Goal: Obtain resource: Obtain resource

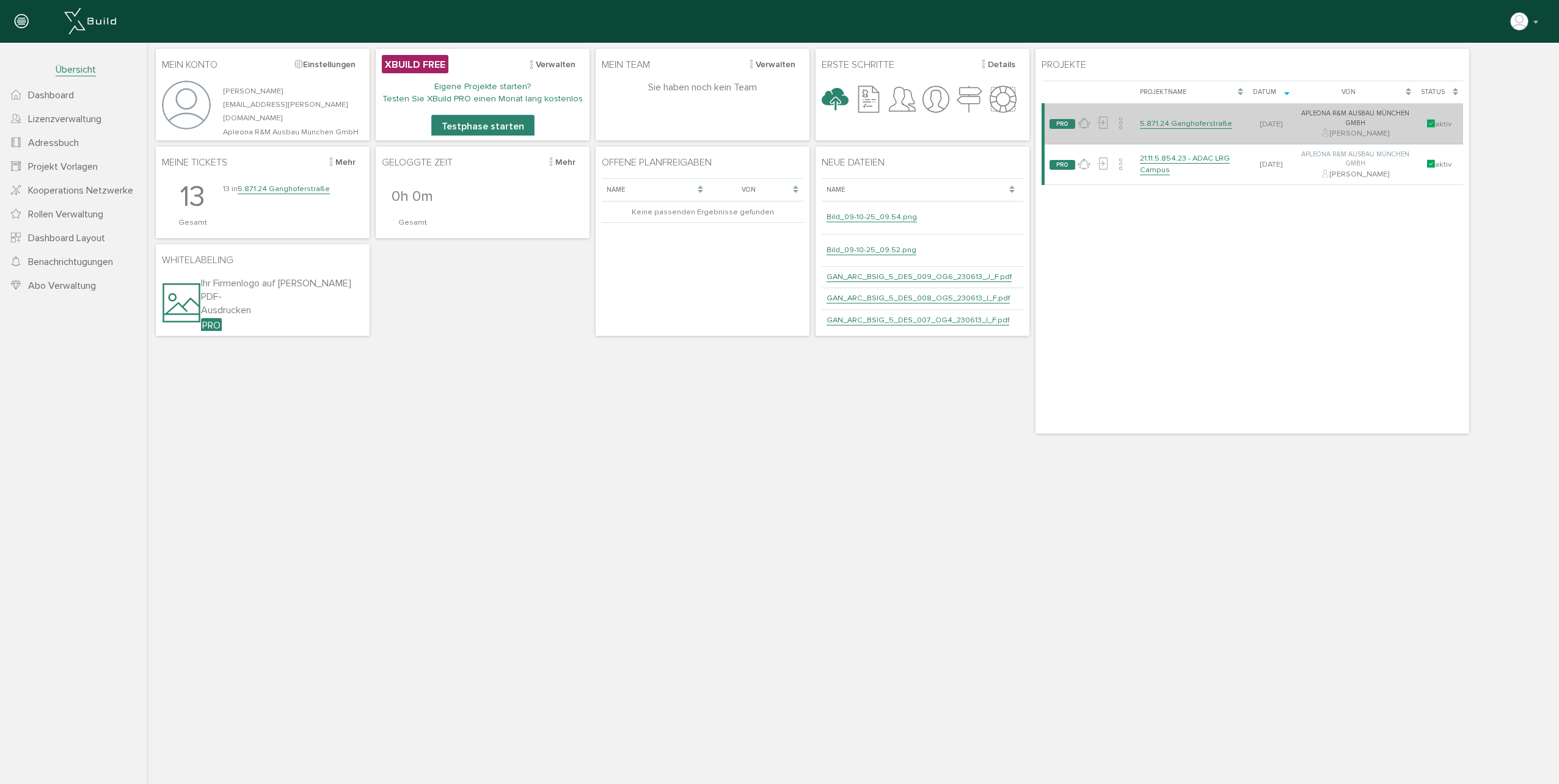
click at [1162, 118] on td "5.871.24 Ganghoferstraße" at bounding box center [1191, 124] width 113 height 41
click at [1161, 121] on link "5.871.24 Ganghoferstraße" at bounding box center [1186, 123] width 92 height 11
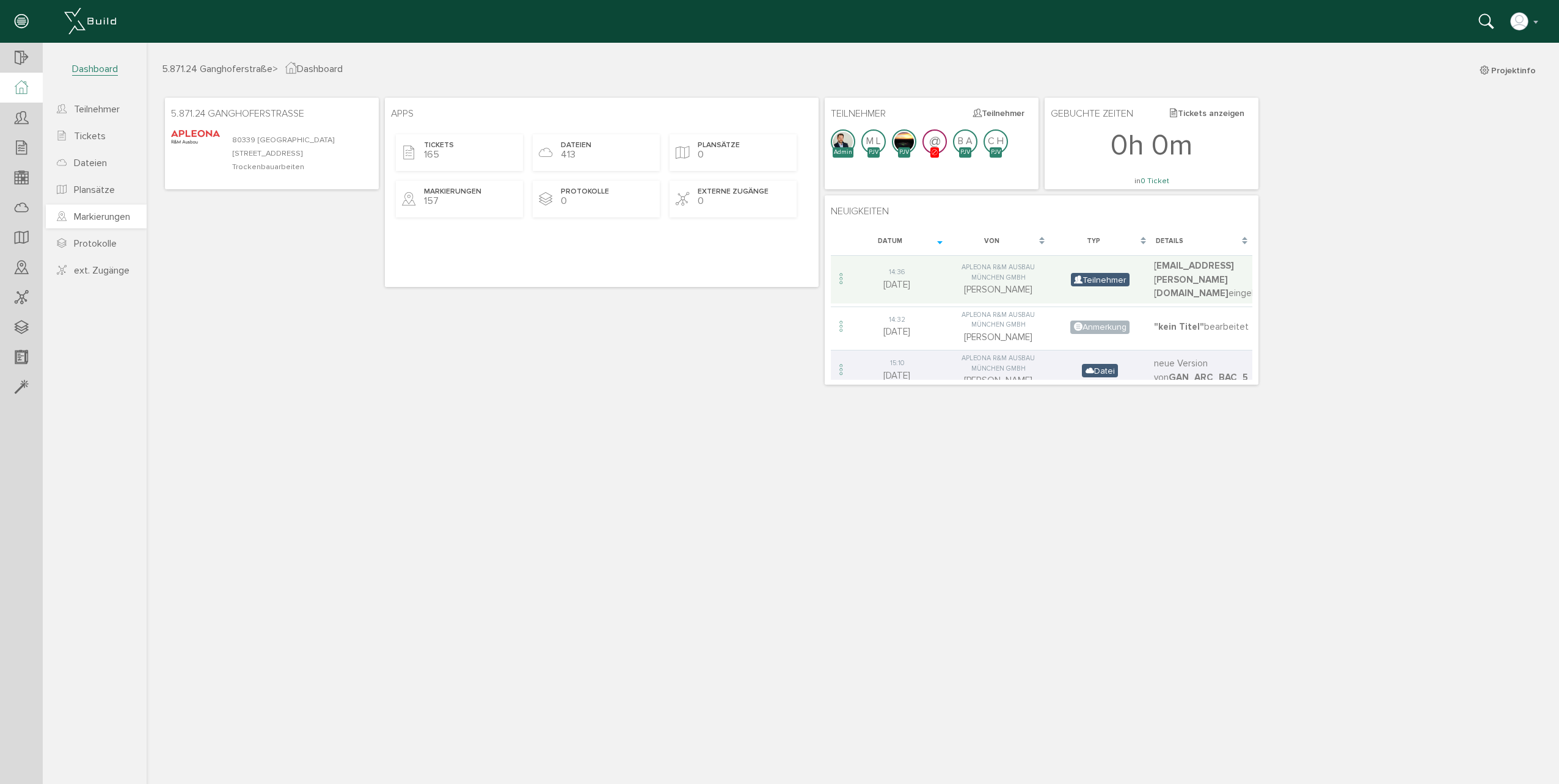
click at [113, 218] on span "Markierungen" at bounding box center [102, 216] width 56 height 12
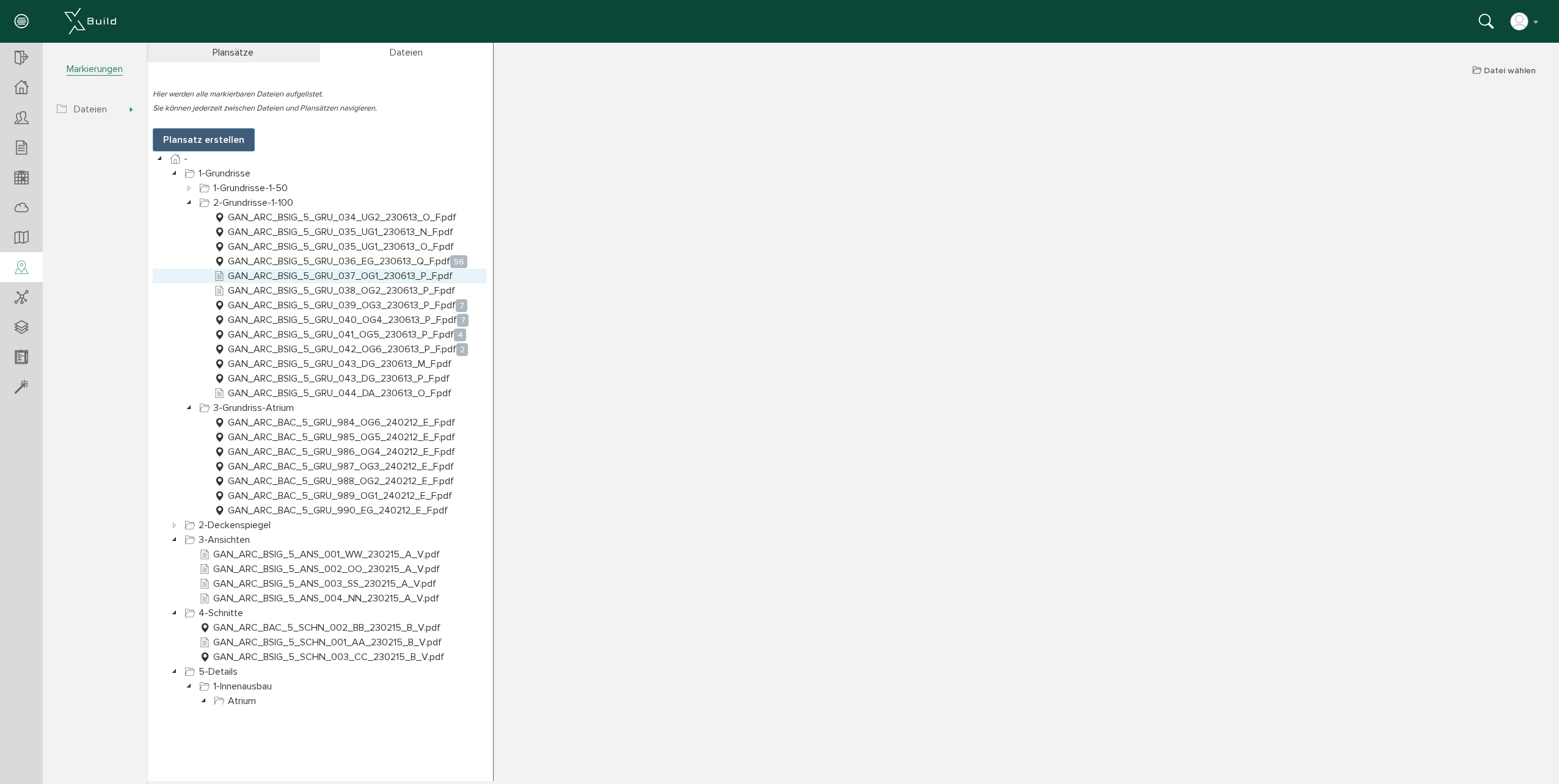
click at [327, 277] on link "GAN_ARC_BSIG_5_GRU_037_OG1_230613_P_F.pdf" at bounding box center [333, 276] width 244 height 15
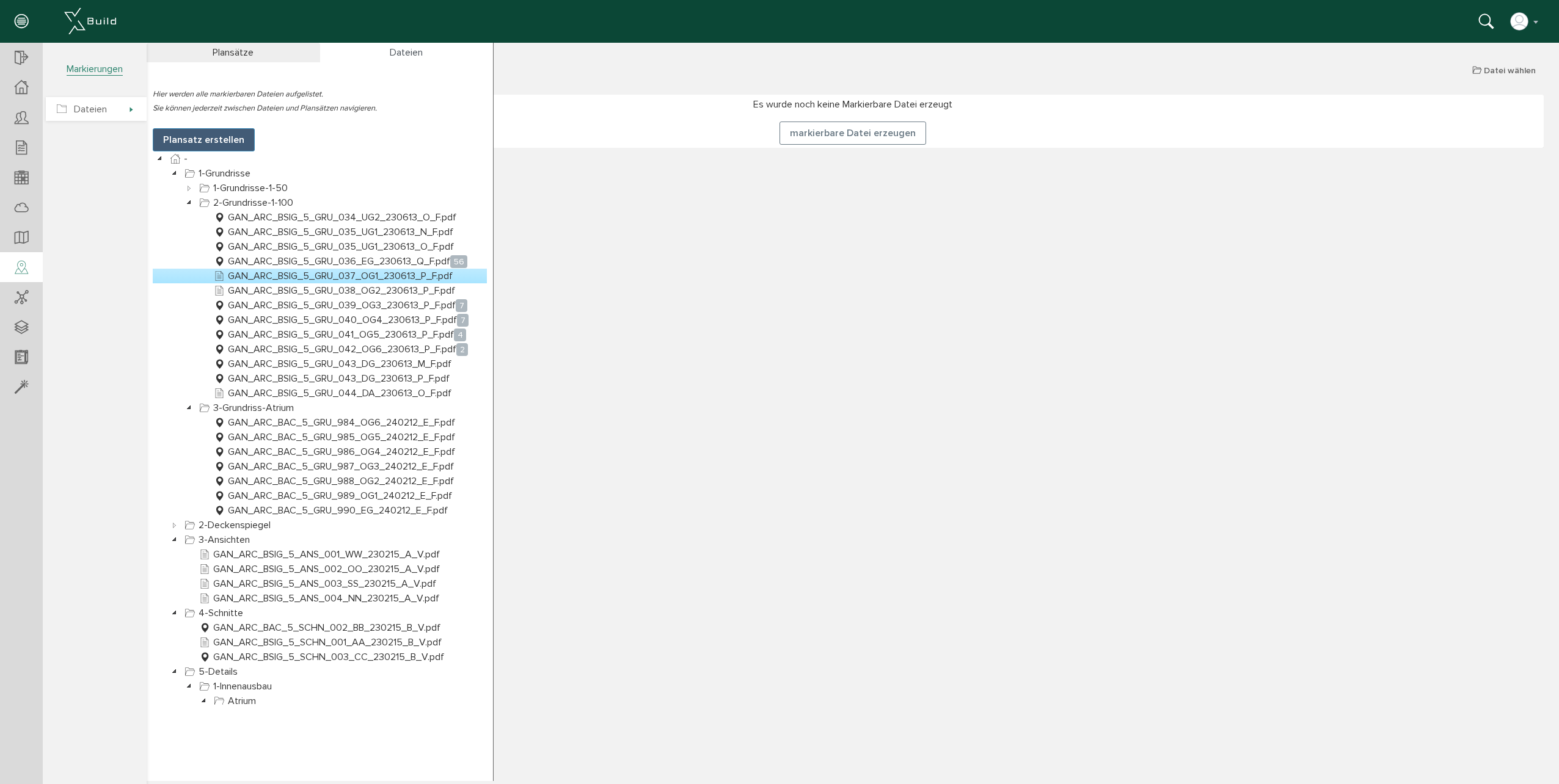
click at [111, 115] on span "Dateien" at bounding box center [96, 108] width 101 height 24
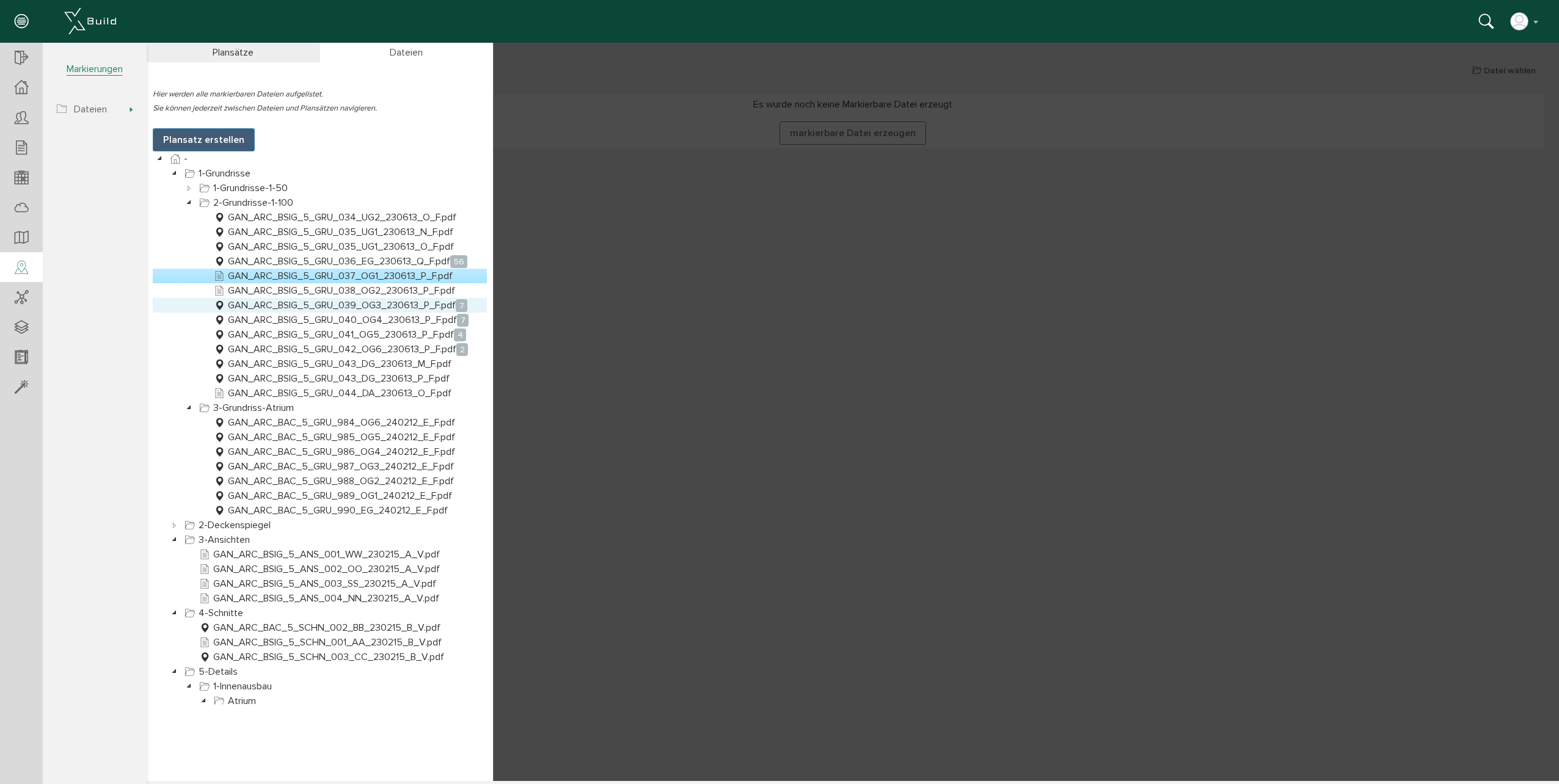
click at [358, 304] on link "GAN_ARC_BSIG_5_GRU_039_OG3_230613_P_F.pdf 7" at bounding box center [340, 305] width 258 height 15
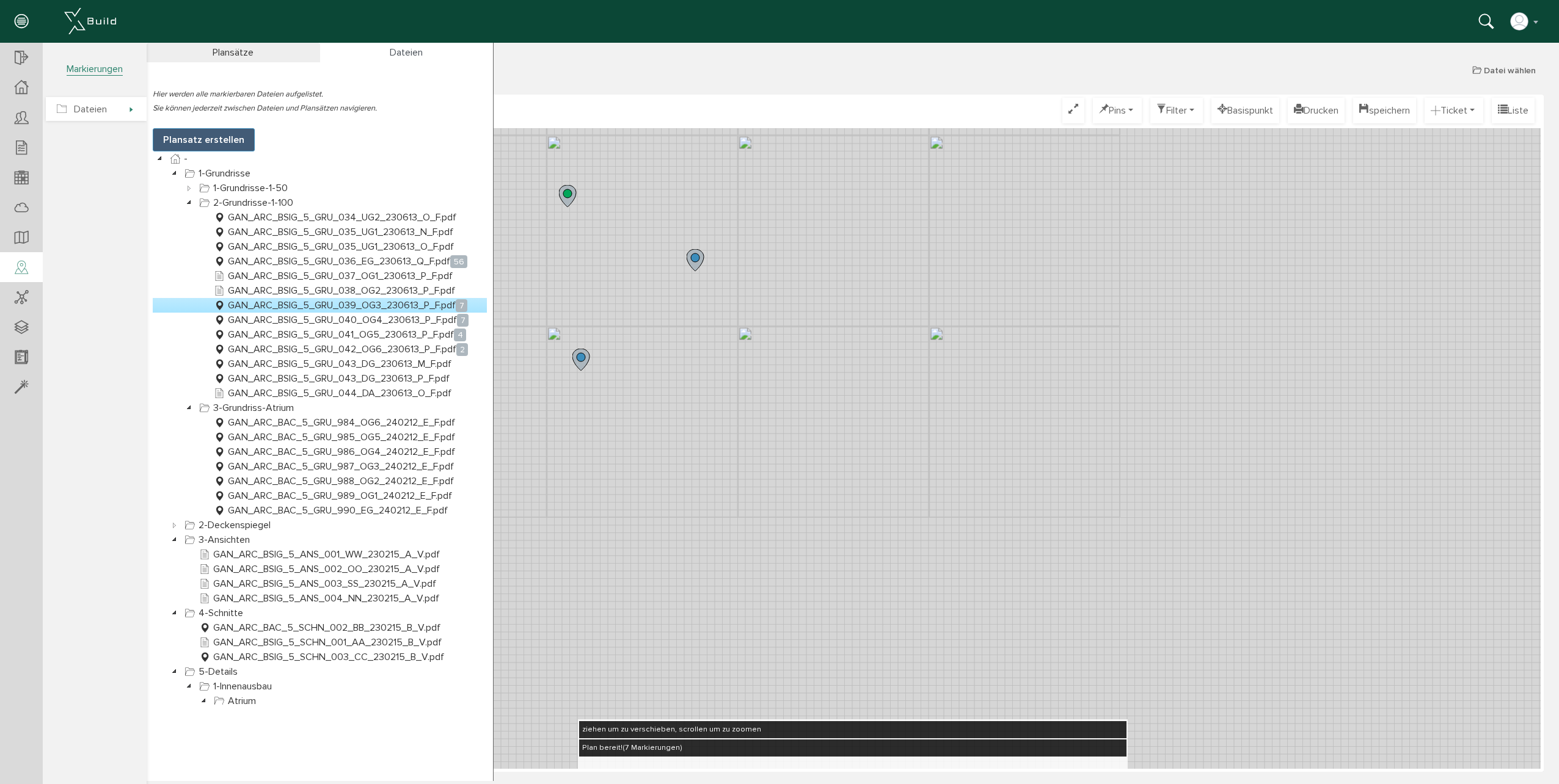
click at [83, 111] on span "Dateien" at bounding box center [91, 109] width 33 height 12
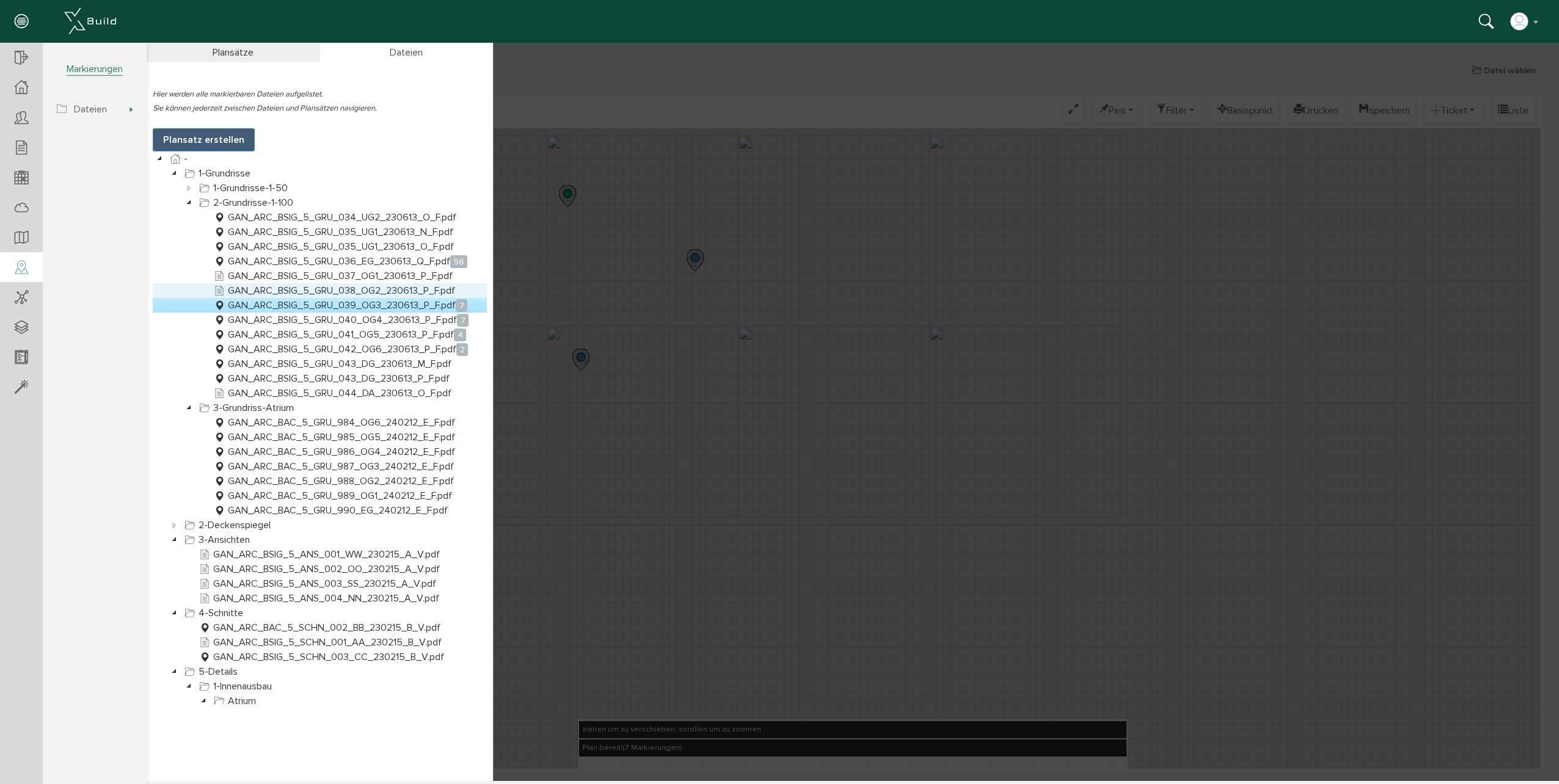
click at [307, 287] on link "GAN_ARC_BSIG_5_GRU_038_OG2_230613_P_F.pdf" at bounding box center [334, 290] width 246 height 15
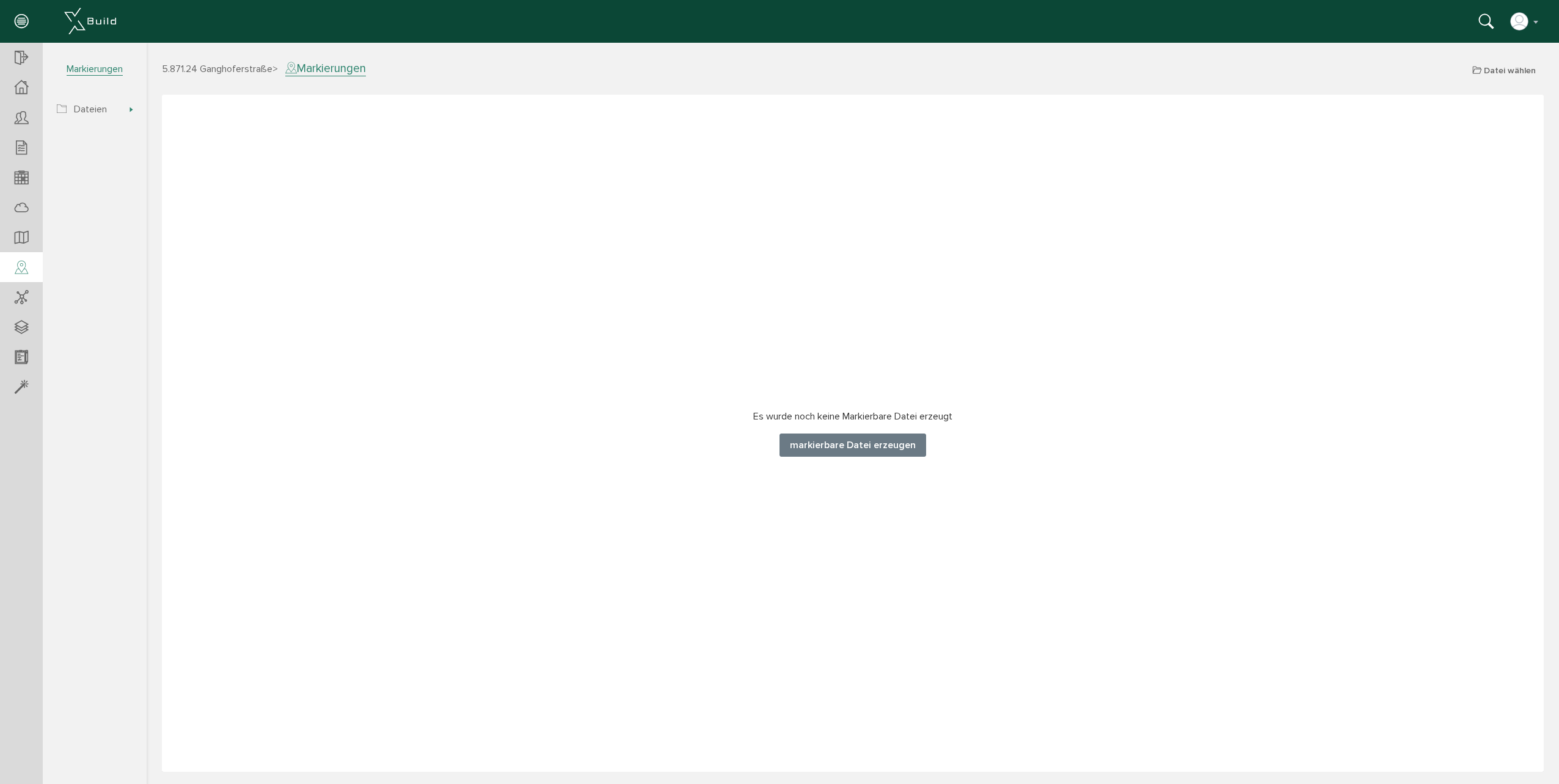
click at [833, 439] on button "markierbare Datei erzeugen" at bounding box center [852, 445] width 146 height 24
